Goal: Register for event/course

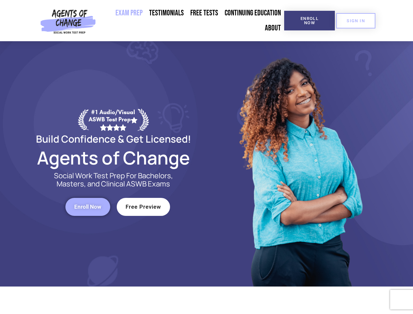
click at [207, 157] on div at bounding box center [300, 163] width 186 height 245
click at [309, 21] on span "Enroll Now" at bounding box center [310, 20] width 30 height 9
click at [356, 21] on span "SIGN IN" at bounding box center [356, 21] width 18 height 4
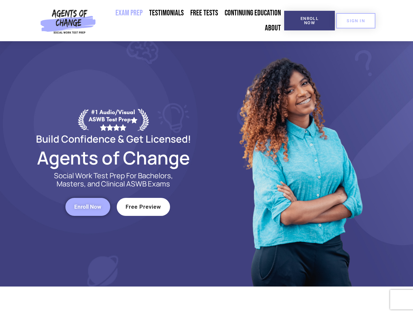
click at [88, 207] on span "Enroll Now" at bounding box center [87, 207] width 27 height 6
click at [143, 207] on span "Free Preview" at bounding box center [144, 207] width 36 height 6
